Goal: Task Accomplishment & Management: Use online tool/utility

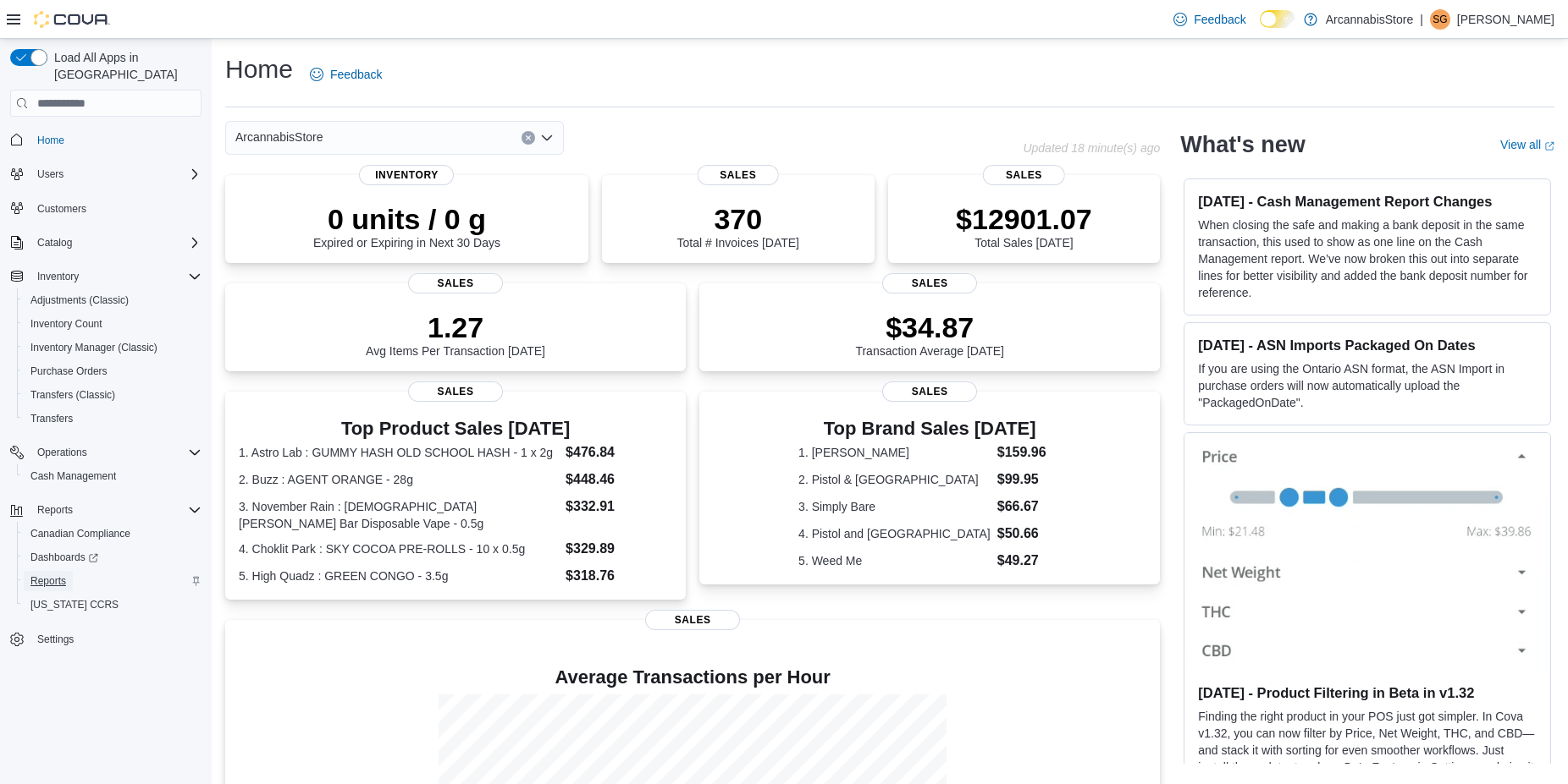
click at [59, 575] on span "Reports" at bounding box center [48, 582] width 35 height 14
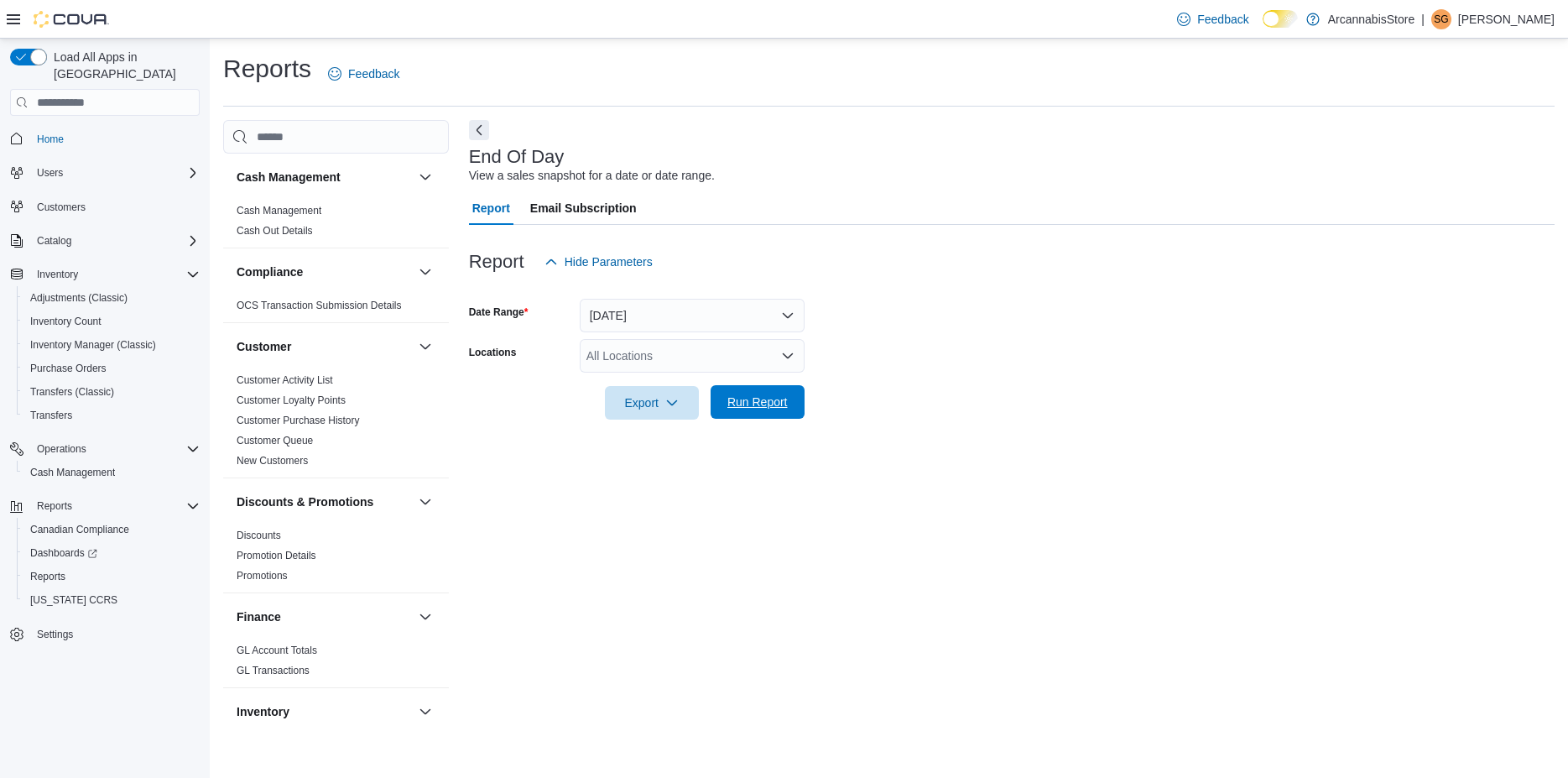
drag, startPoint x: 791, startPoint y: 414, endPoint x: 769, endPoint y: 405, distance: 23.8
click at [790, 414] on span "Run Report" at bounding box center [757, 402] width 74 height 33
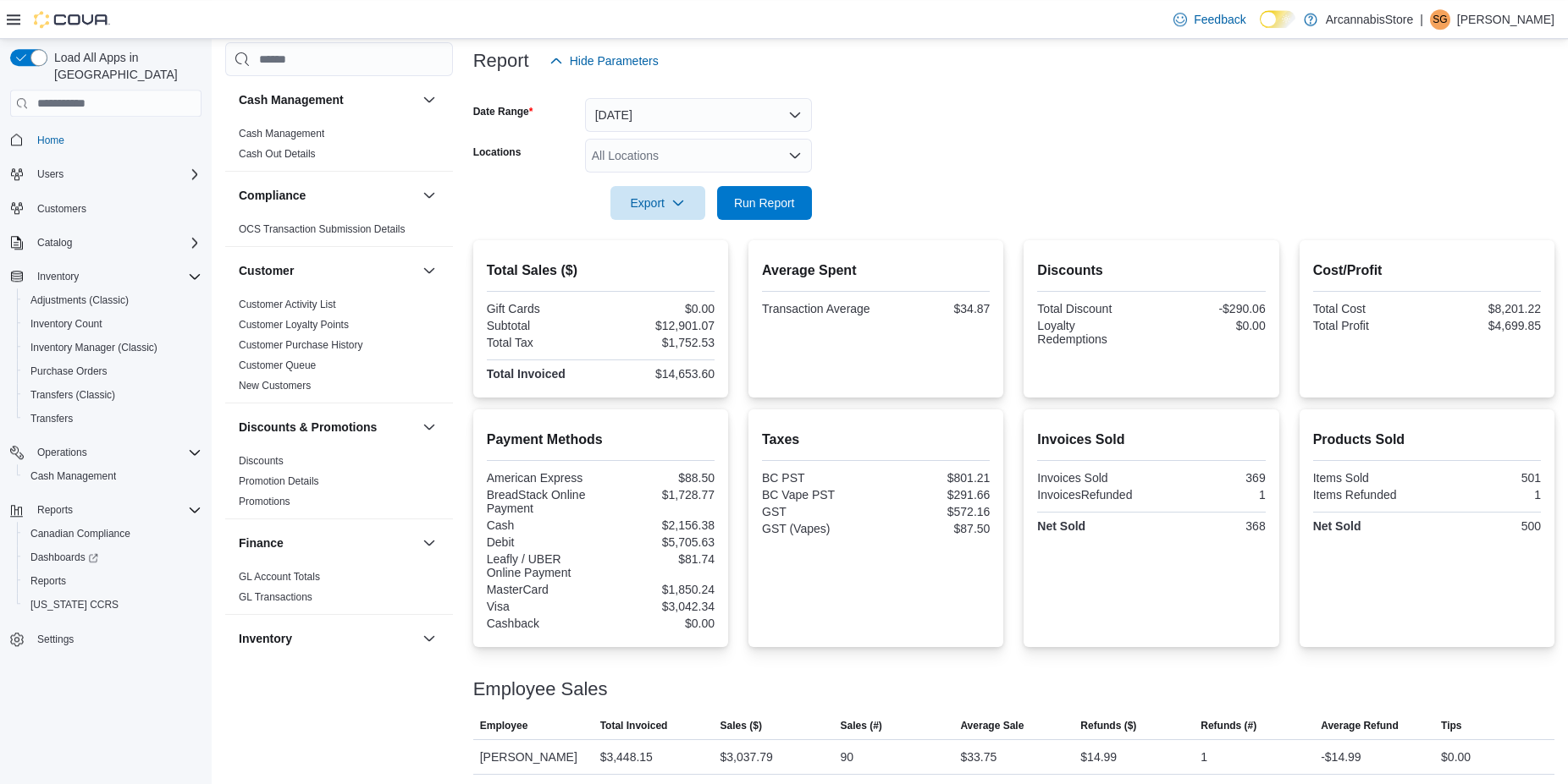
scroll to position [115, 0]
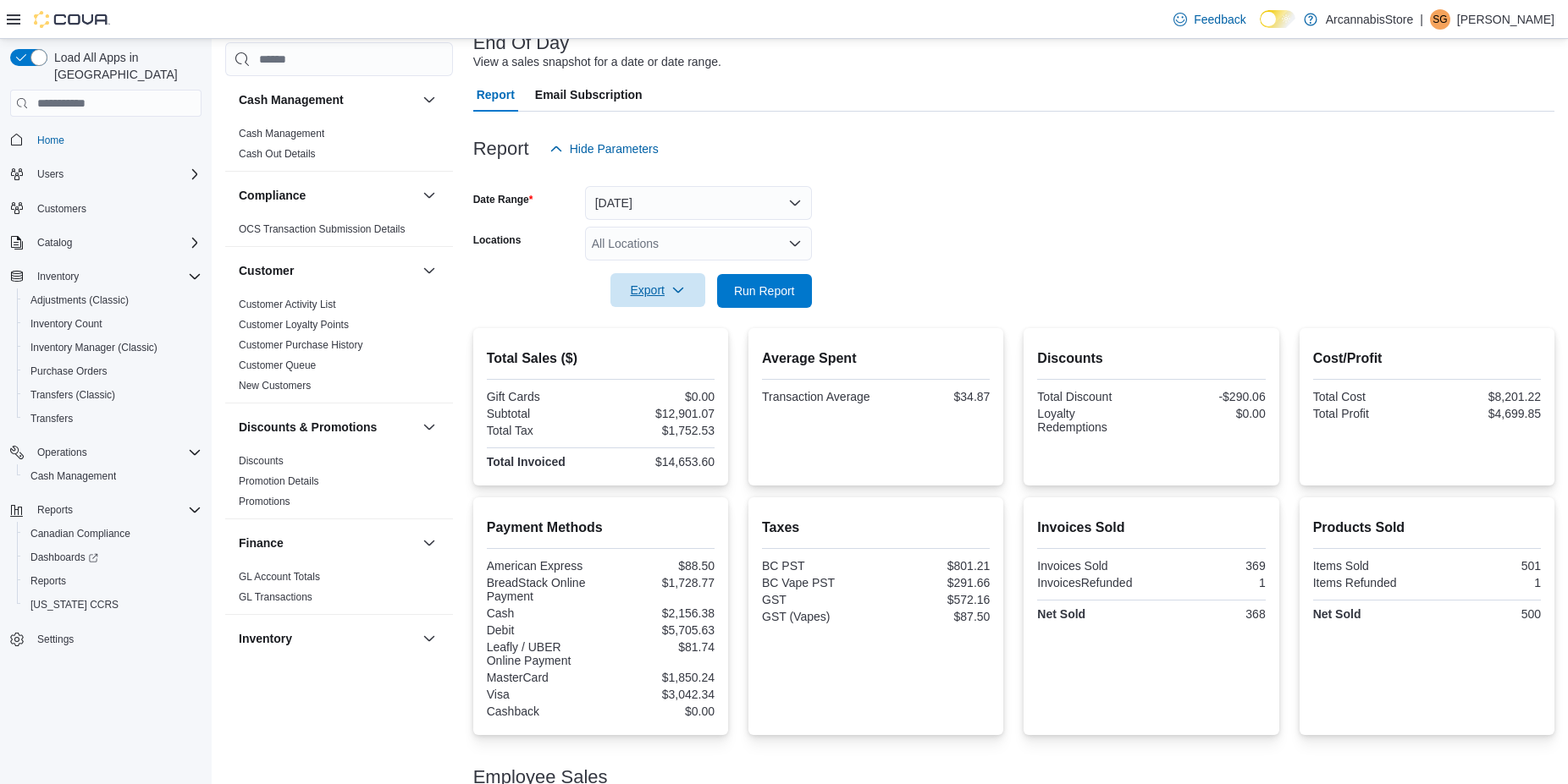
click at [659, 286] on span "Export" at bounding box center [657, 290] width 75 height 33
click at [681, 252] on div "All Locations" at bounding box center [699, 243] width 227 height 33
click at [932, 243] on form "Date Range Today Locations All Locations Export Run Report" at bounding box center [1014, 237] width 1081 height 142
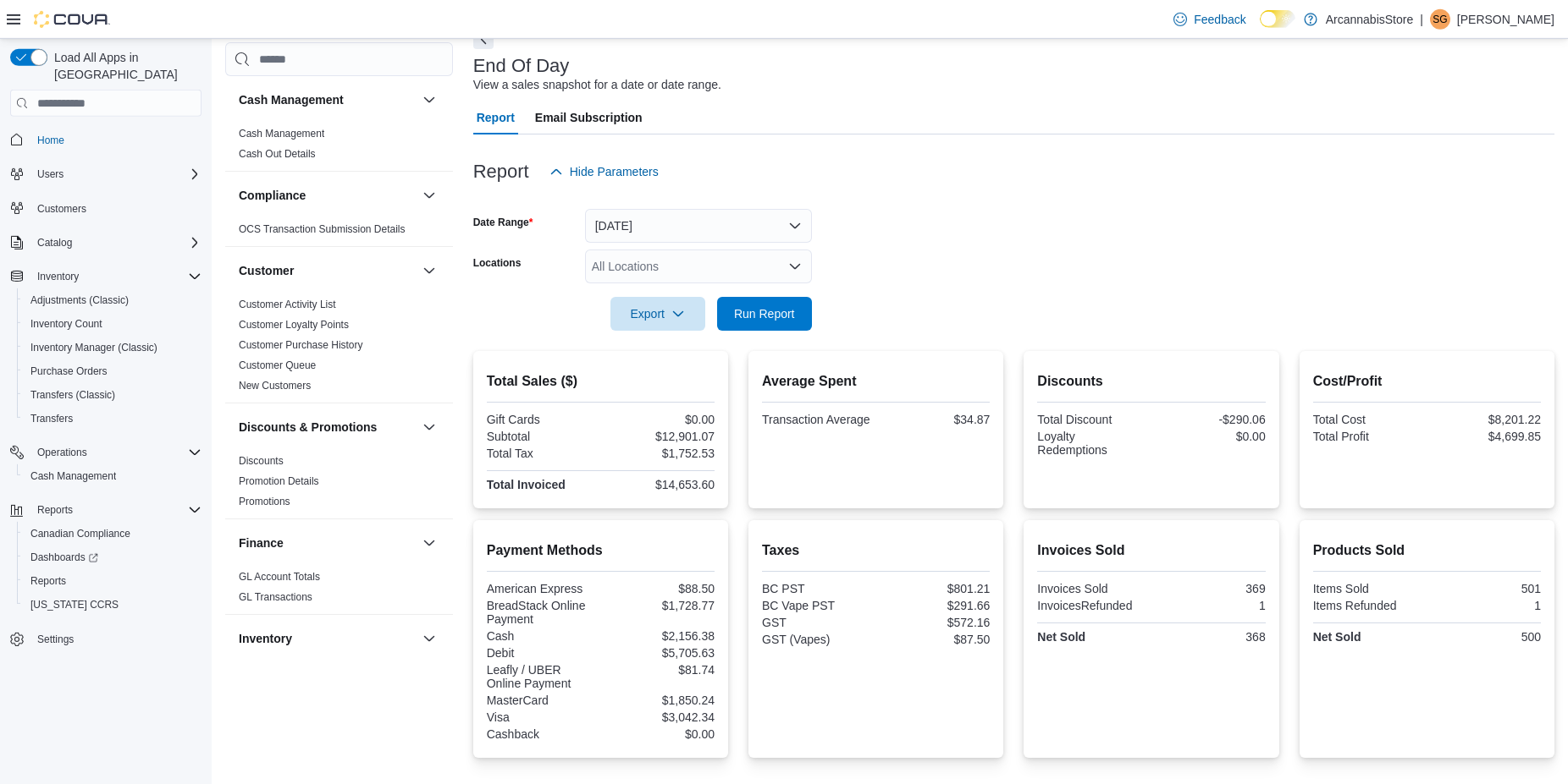
scroll to position [90, 0]
click at [775, 318] on span "Run Report" at bounding box center [764, 316] width 61 height 17
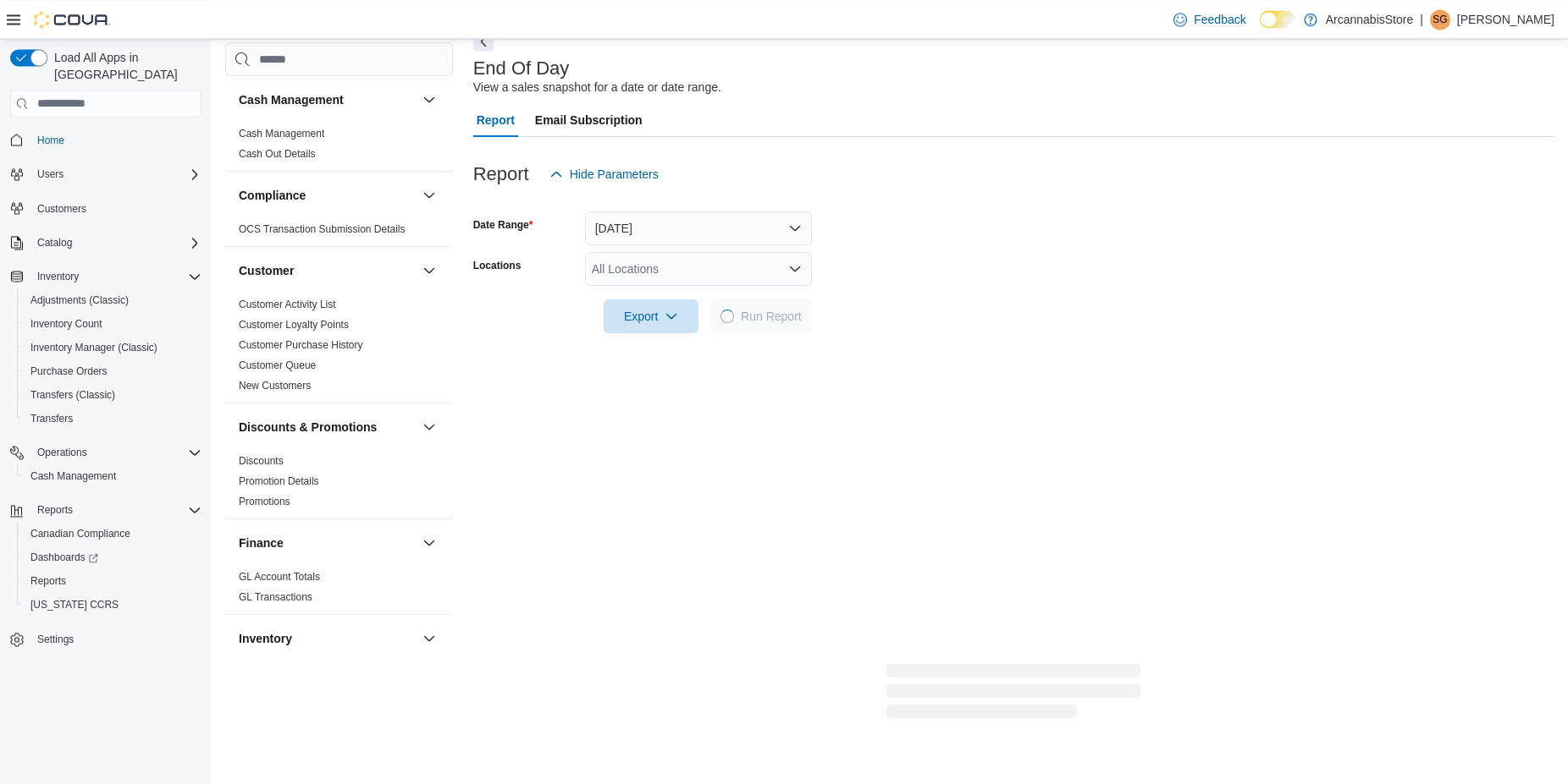
click at [654, 259] on div "All Locations" at bounding box center [699, 268] width 227 height 33
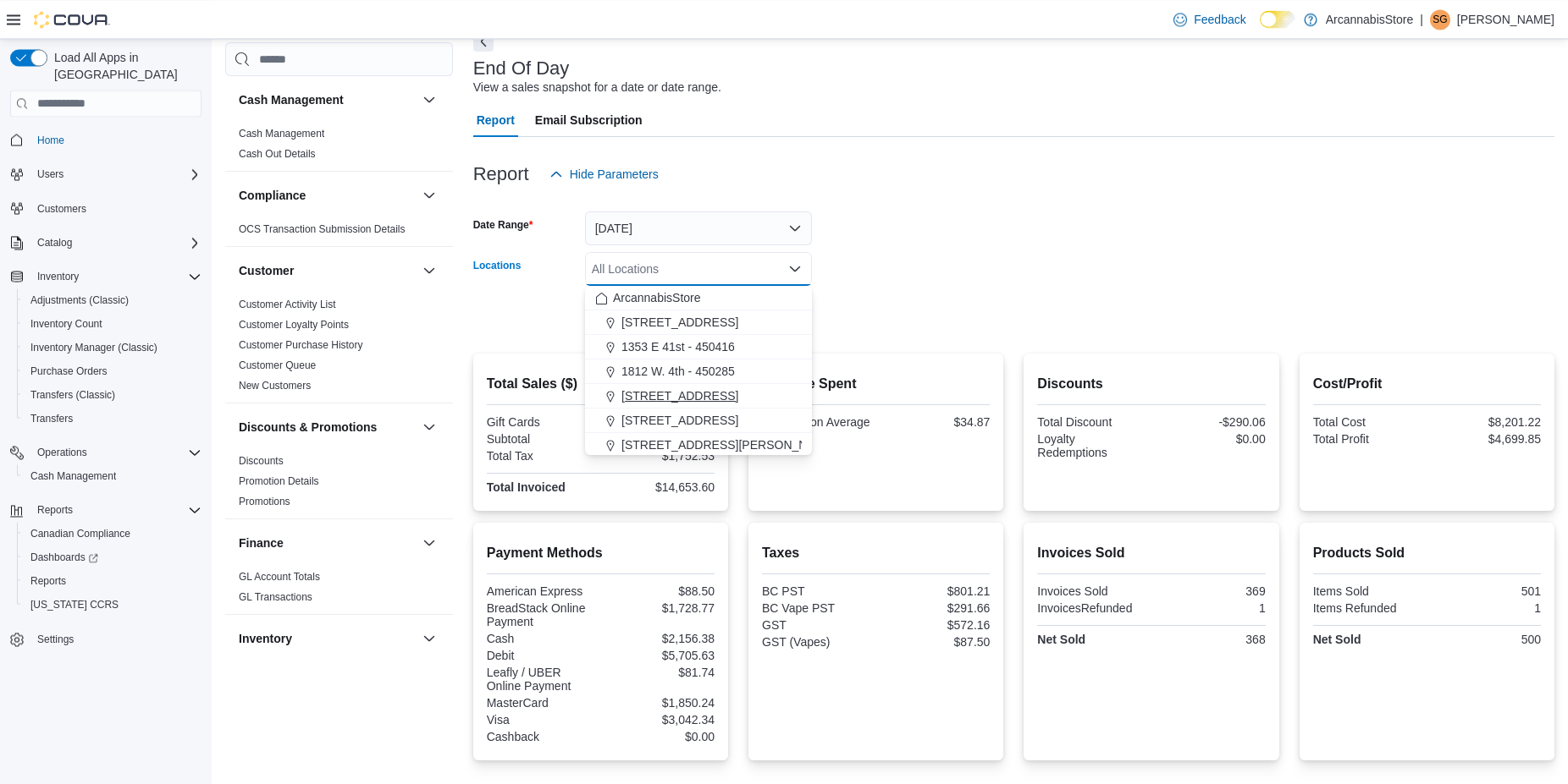
drag, startPoint x: 653, startPoint y: 389, endPoint x: 938, endPoint y: 294, distance: 300.4
click at [654, 389] on span "225 SE Marine Dr - 450229" at bounding box center [680, 396] width 117 height 17
drag, startPoint x: 1079, startPoint y: 244, endPoint x: 897, endPoint y: 274, distance: 184.5
click at [1077, 244] on form "Date Range Today Locations 225 SE Marine Dr - 450229 Combo box. Selected. 225 S…" at bounding box center [1014, 262] width 1081 height 142
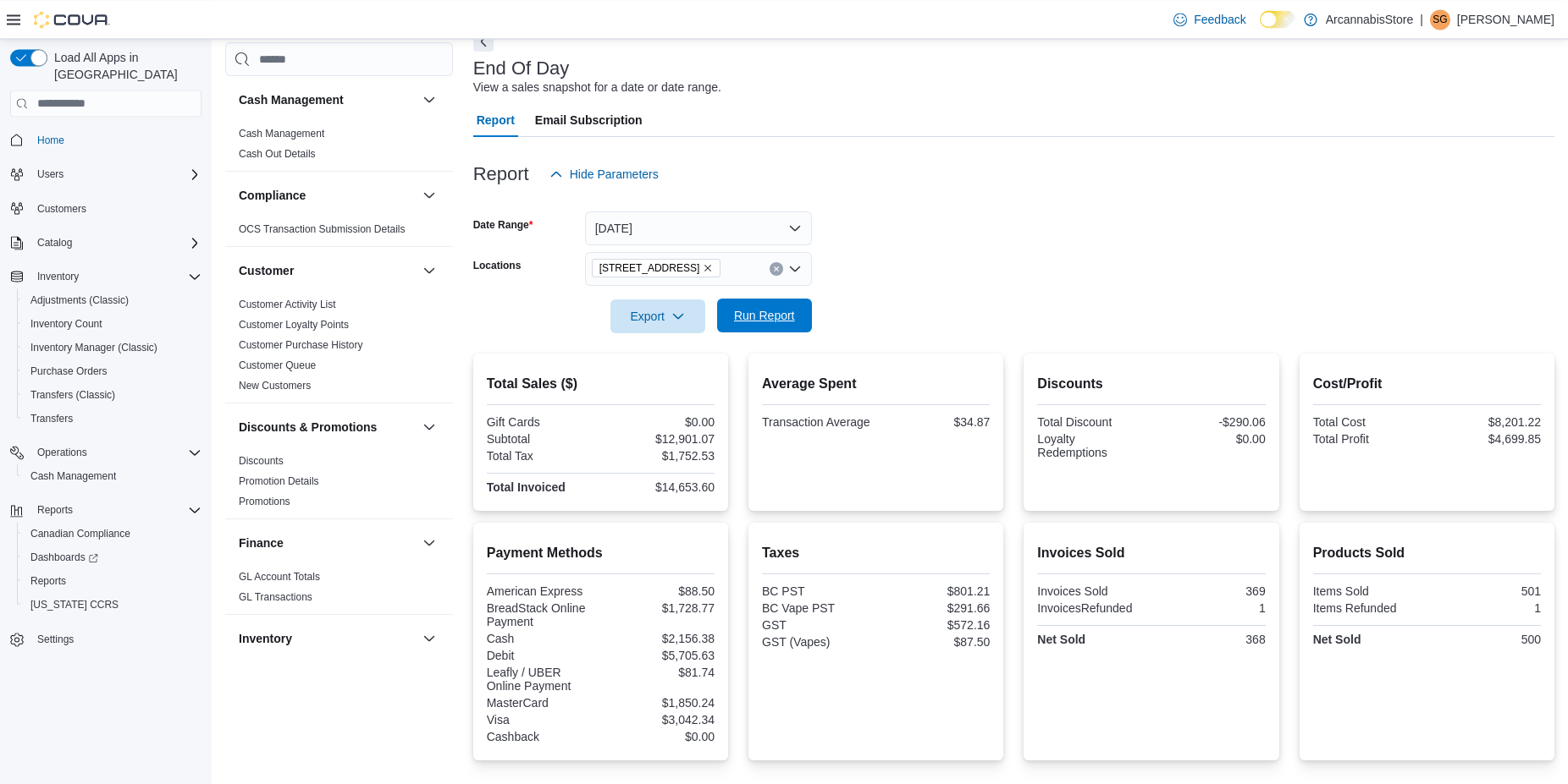
click at [789, 331] on span "Run Report" at bounding box center [764, 315] width 75 height 33
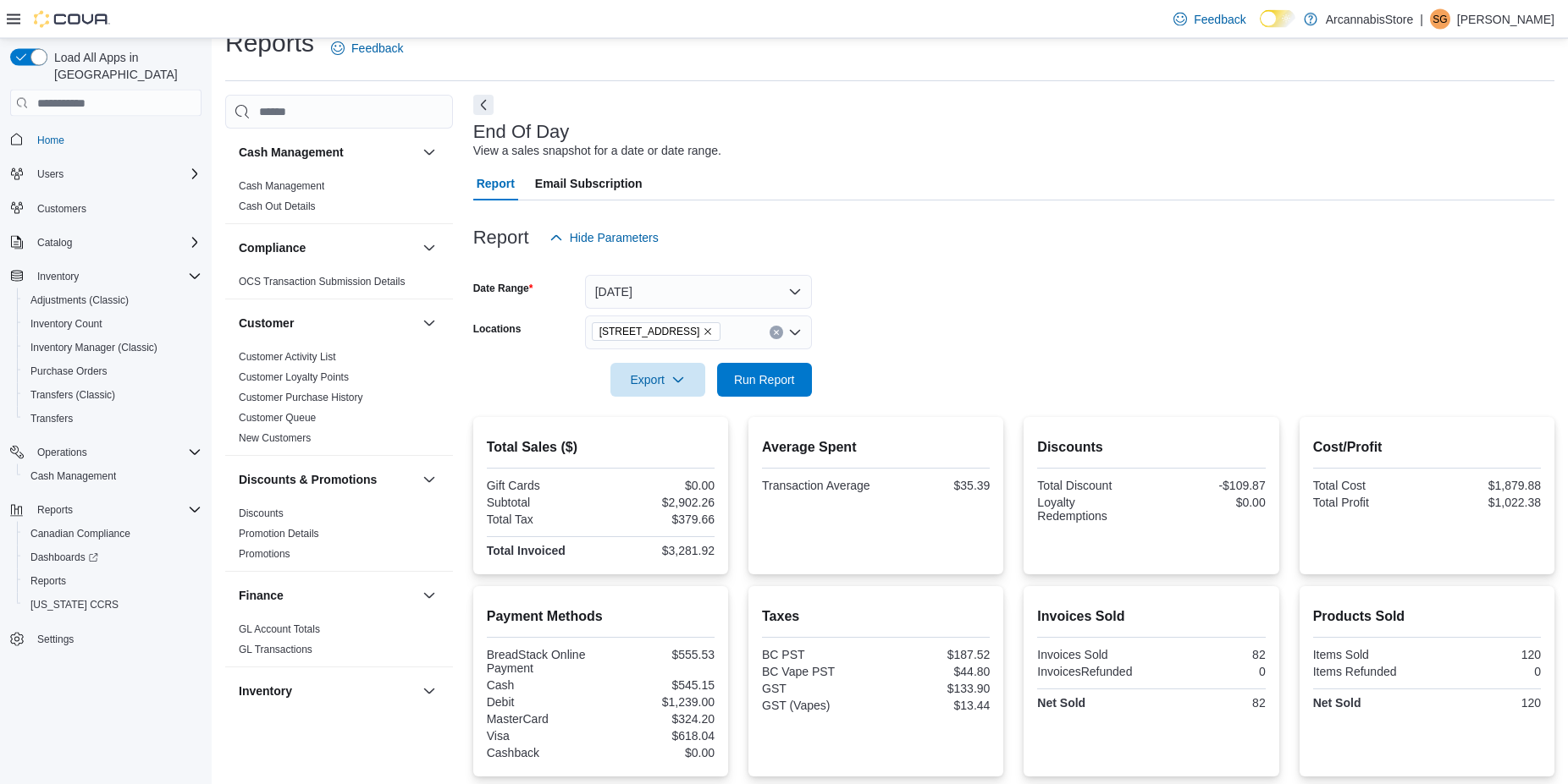
scroll to position [25, 0]
